Goal: Task Accomplishment & Management: Complete application form

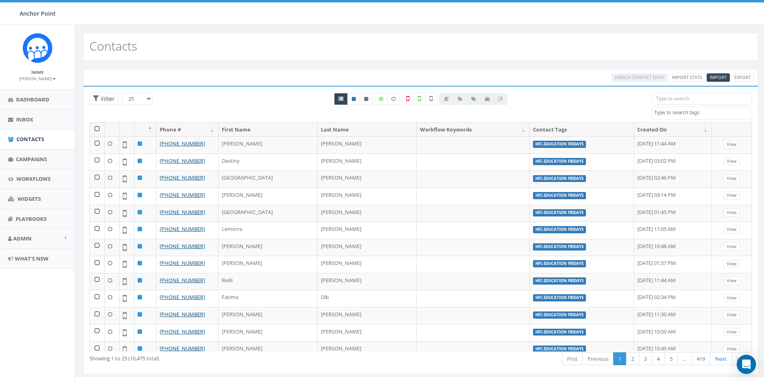
select select
click at [716, 78] on span "Import" at bounding box center [718, 77] width 17 height 6
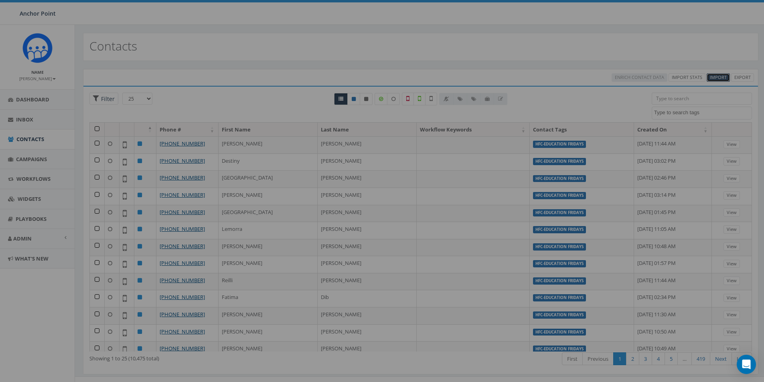
select select
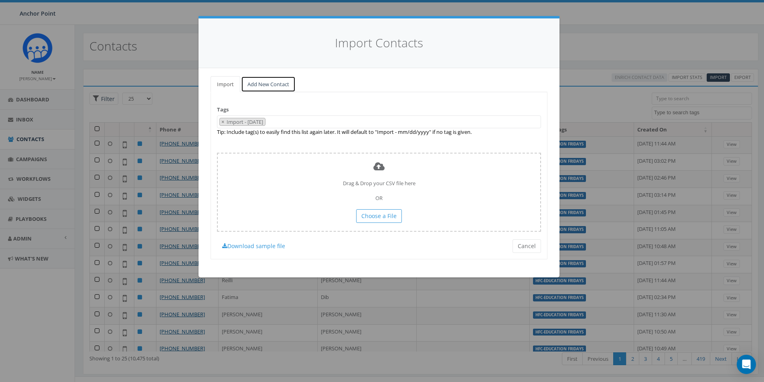
click at [277, 81] on link "Add New Contact" at bounding box center [268, 84] width 55 height 16
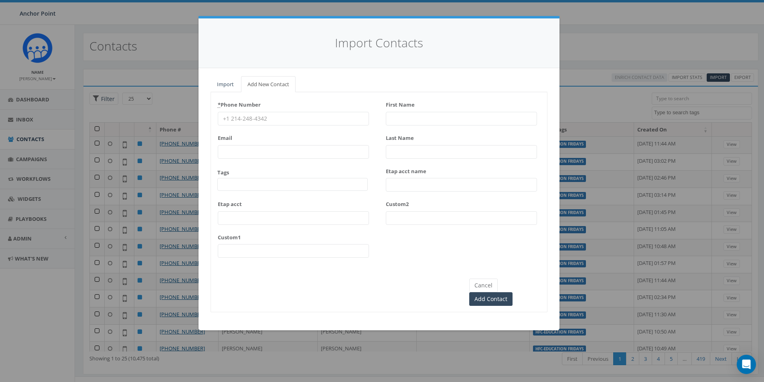
click at [236, 116] on input "* Phone Number" at bounding box center [293, 119] width 151 height 14
type input "346-262-6073"
click at [235, 188] on span at bounding box center [292, 184] width 150 height 13
type textarea "HFC"
select select "HFC-Education Fridays"
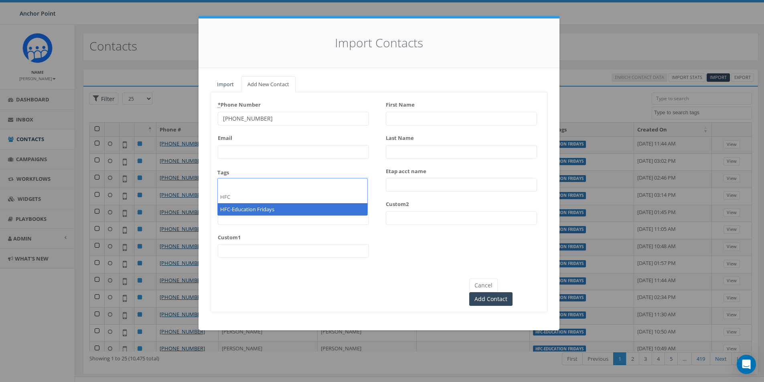
scroll to position [244, 0]
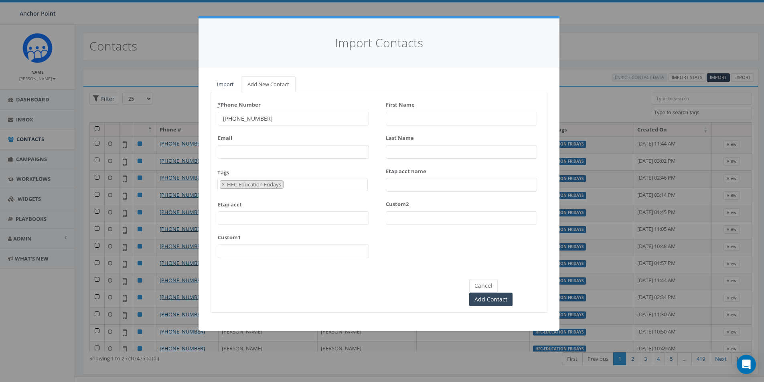
click at [407, 116] on input "First Name" at bounding box center [461, 119] width 151 height 14
type input "[PERSON_NAME]"
type input "Lemon"
click at [513, 293] on input "Add Contact" at bounding box center [490, 300] width 43 height 14
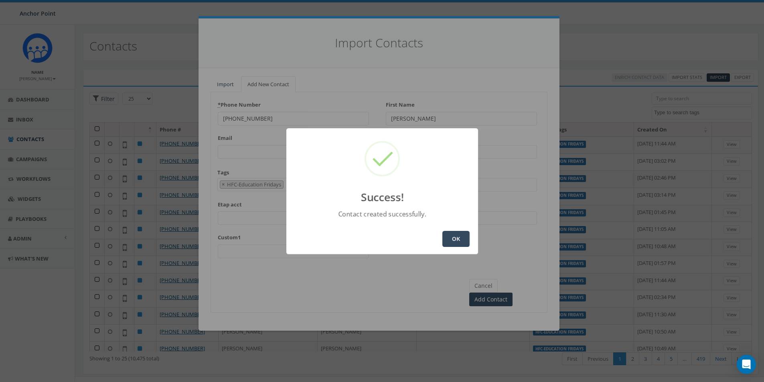
click at [454, 236] on button "OK" at bounding box center [455, 239] width 27 height 16
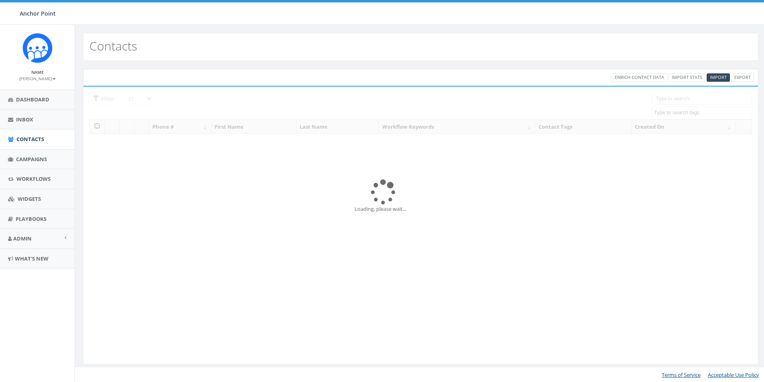
select select
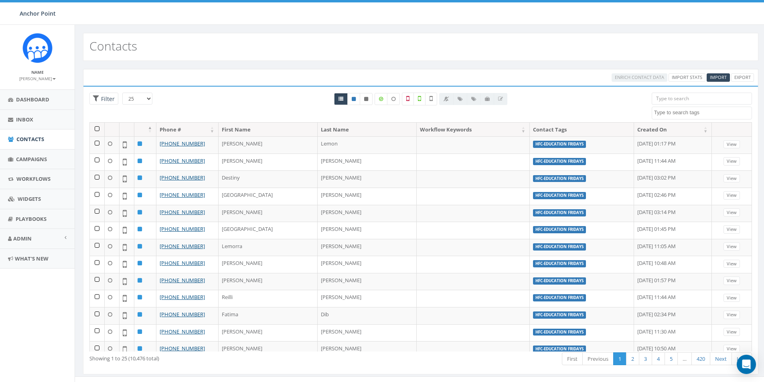
click at [682, 98] on input "search" at bounding box center [702, 99] width 100 height 12
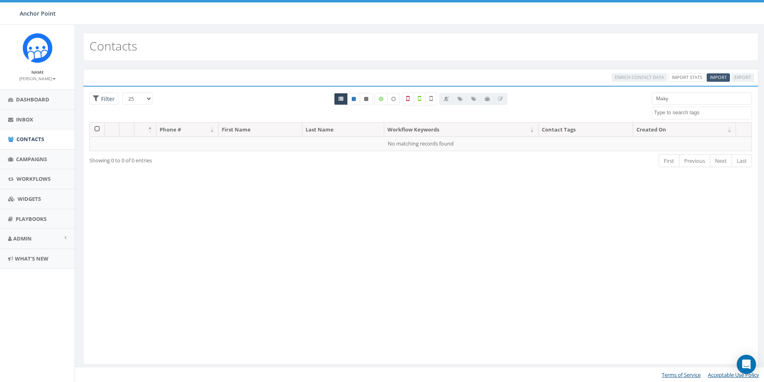
type input "Maky"
click at [715, 75] on span "Import" at bounding box center [718, 77] width 17 height 6
select select
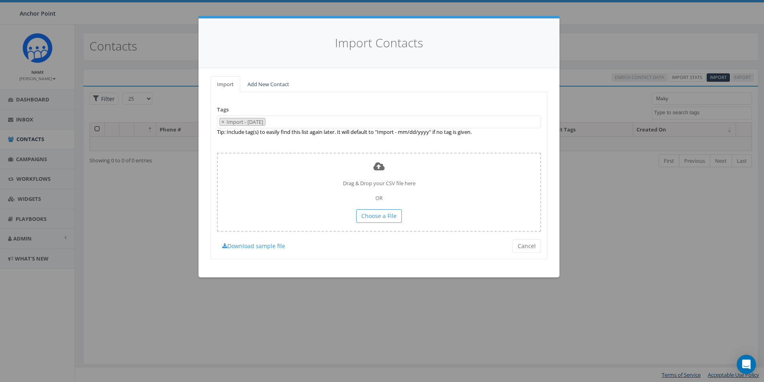
click at [300, 83] on ul "Import Add New Contact" at bounding box center [379, 84] width 337 height 16
click at [281, 87] on link "Add New Contact" at bounding box center [268, 84] width 55 height 16
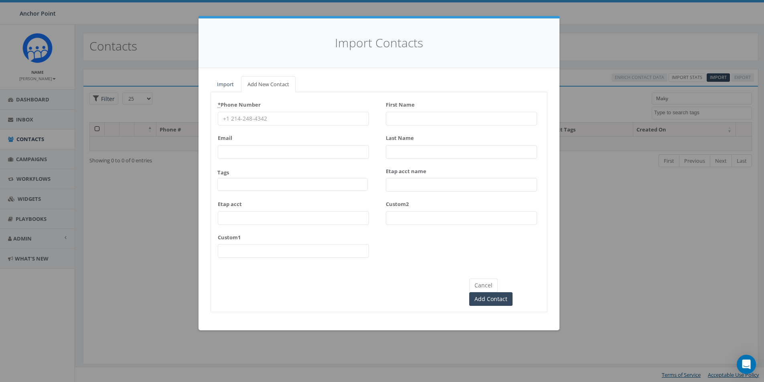
click at [259, 117] on input "* Phone Number" at bounding box center [293, 119] width 151 height 14
type input "[PHONE_NUMBER]"
click at [243, 185] on span at bounding box center [292, 184] width 150 height 13
type textarea "HFC"
select select "HFC-Education Fridays"
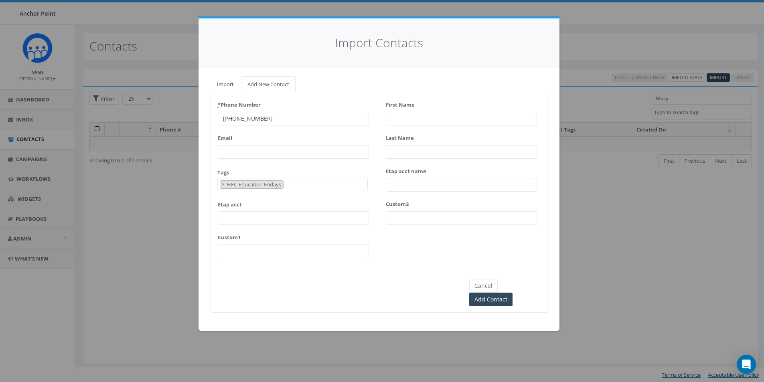
scroll to position [244, 0]
click at [406, 123] on input "First Name" at bounding box center [461, 119] width 151 height 14
type input "Makynzi"
type input "[PERSON_NAME]"
click at [513, 293] on input "Add Contact" at bounding box center [490, 300] width 43 height 14
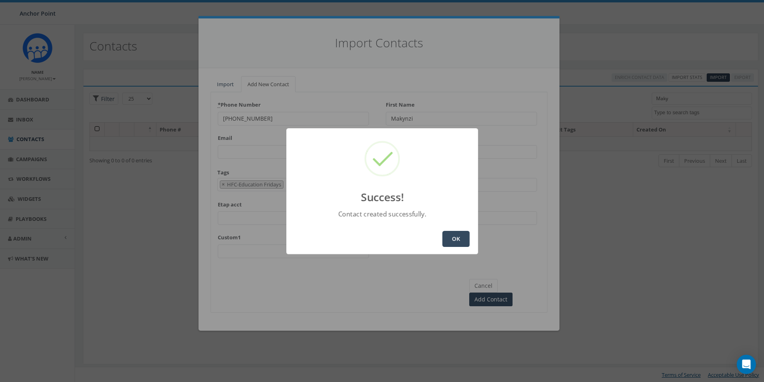
click at [450, 243] on button "OK" at bounding box center [455, 239] width 27 height 16
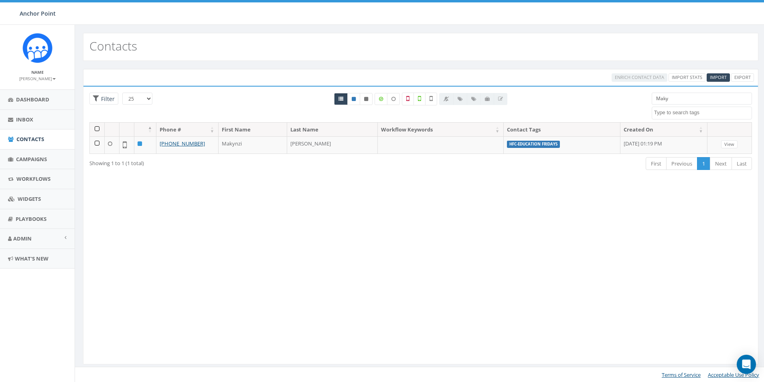
select select
